Goal: Information Seeking & Learning: Understand process/instructions

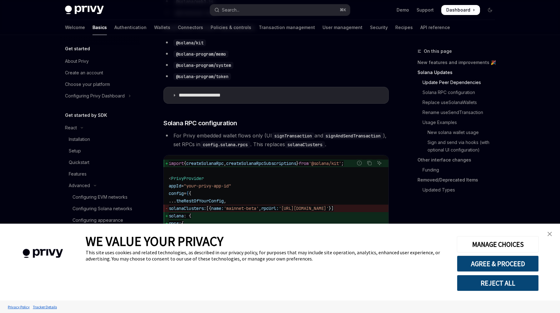
scroll to position [282, 0]
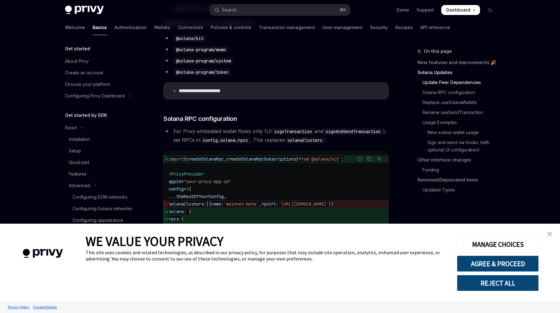
click at [362, 135] on li "For Privy embedded wallet flows only (UI signTransaction and signAndSendTransac…" at bounding box center [275, 135] width 225 height 17
click at [554, 233] on link "close banner" at bounding box center [549, 234] width 12 height 12
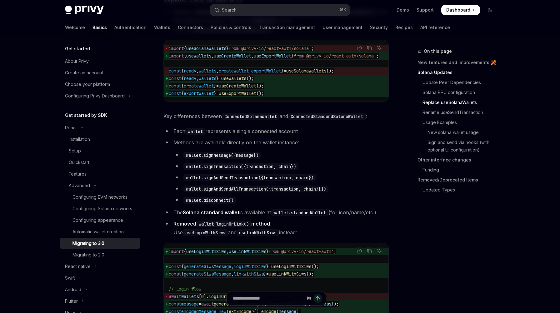
scroll to position [605, 0]
click at [101, 231] on div "Automatic wallet creation" at bounding box center [97, 231] width 51 height 7
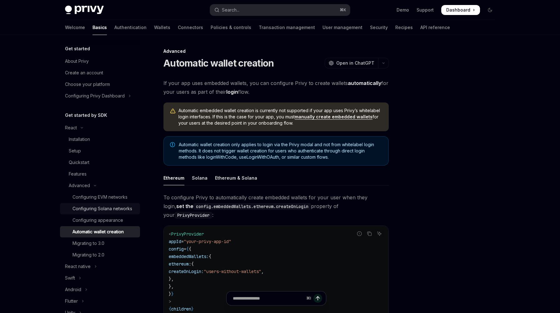
click at [126, 210] on div "Configuring Solana networks" at bounding box center [102, 208] width 60 height 7
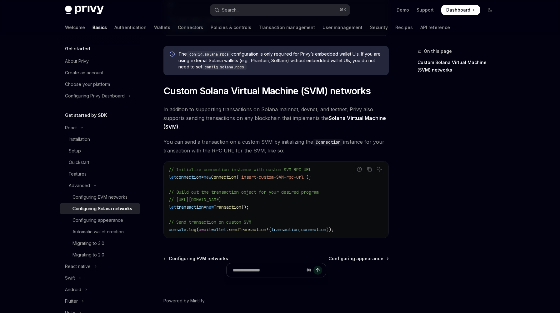
scroll to position [277, 0]
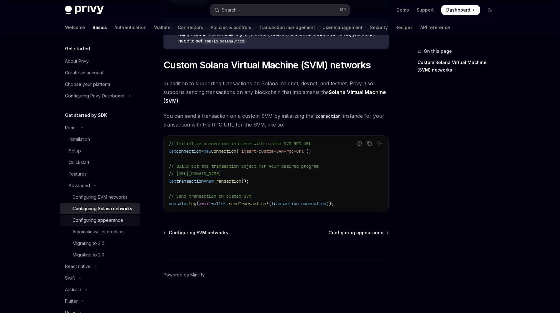
click at [112, 220] on div "Configuring appearance" at bounding box center [97, 219] width 51 height 7
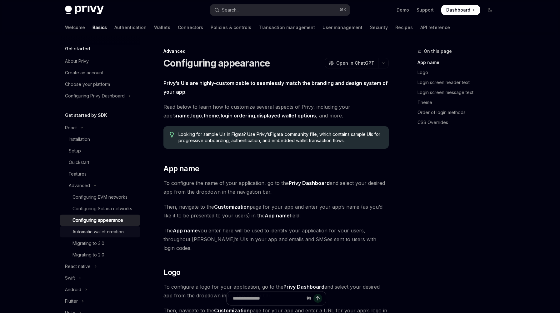
click at [111, 232] on div "Automatic wallet creation" at bounding box center [97, 231] width 51 height 7
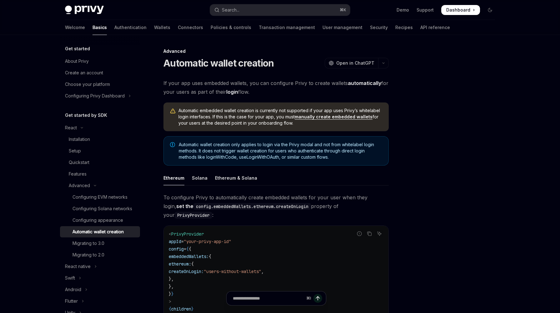
click at [450, 205] on div at bounding box center [452, 180] width 95 height 266
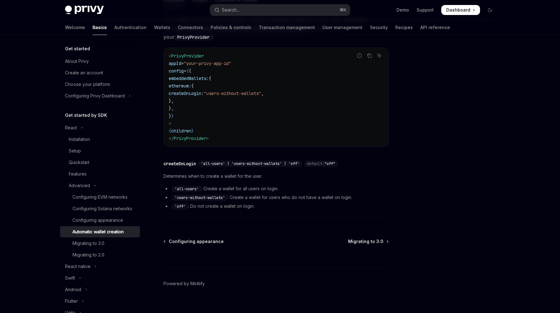
scroll to position [177, 0]
click at [103, 245] on div "Migrating to 3.0" at bounding box center [88, 243] width 32 height 7
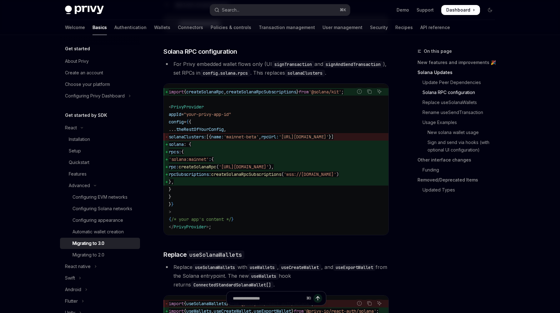
scroll to position [350, 0]
click at [308, 208] on code "import { createSolanaRpc , createSolanaRpcSubscriptions } from '@solana/kit' ; …" at bounding box center [276, 158] width 215 height 142
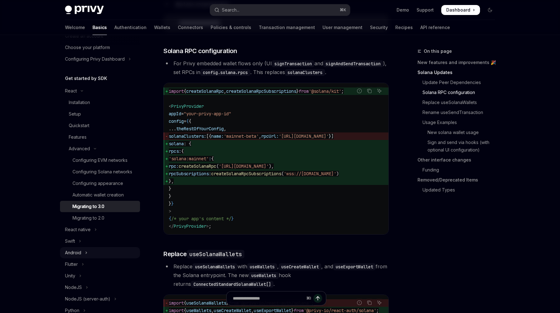
scroll to position [35, 0]
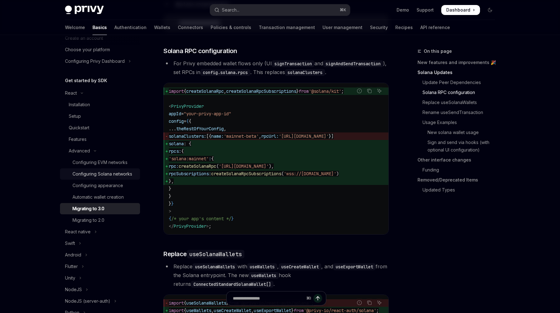
click at [120, 172] on div "Configuring Solana networks" at bounding box center [102, 173] width 60 height 7
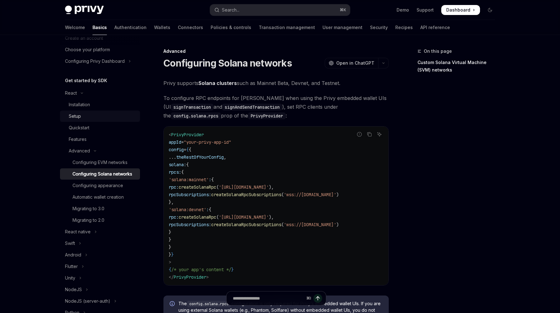
click at [83, 117] on div "Setup" at bounding box center [102, 115] width 67 height 7
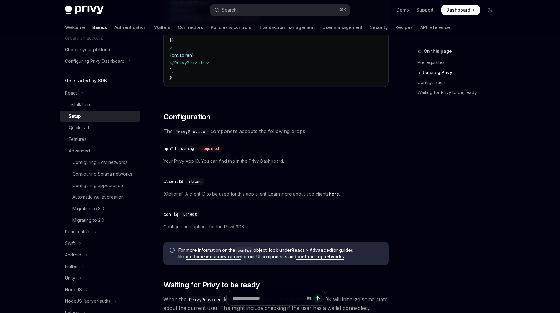
scroll to position [357, 0]
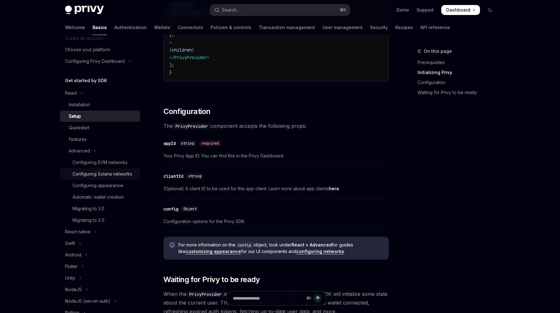
click at [126, 174] on div "Configuring Solana networks" at bounding box center [102, 173] width 60 height 7
type textarea "*"
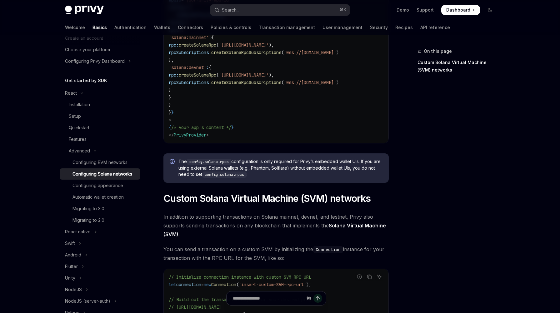
scroll to position [277, 0]
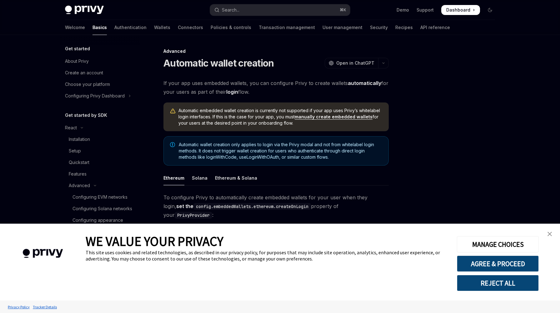
click at [550, 234] on img "close banner" at bounding box center [549, 234] width 4 height 4
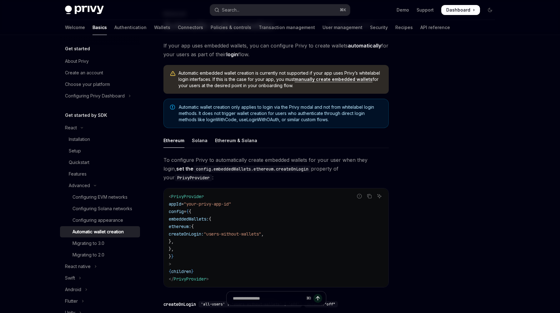
scroll to position [39, 0]
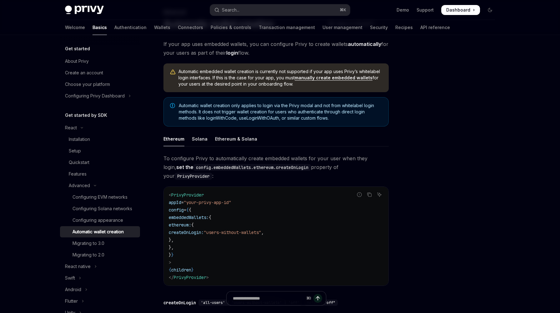
click at [462, 135] on div at bounding box center [452, 180] width 95 height 266
click at [450, 169] on div at bounding box center [452, 180] width 95 height 266
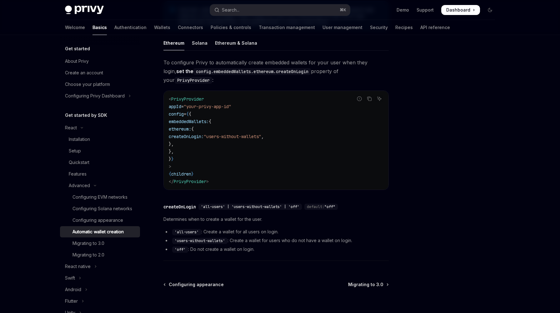
scroll to position [139, 0]
